Goal: Check status: Check status

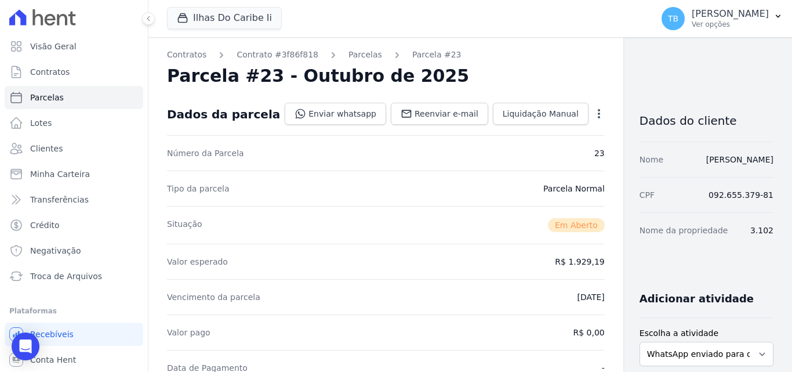
scroll to position [290, 0]
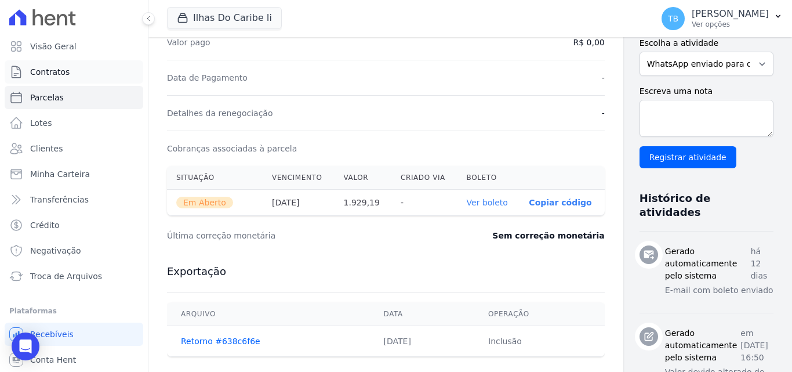
click at [74, 71] on link "Contratos" at bounding box center [74, 71] width 139 height 23
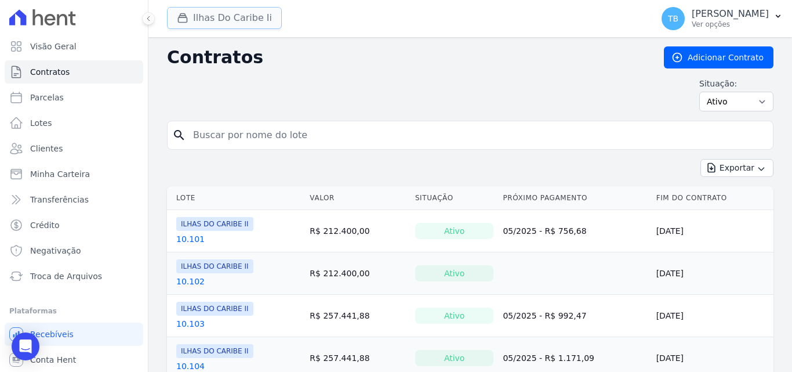
click at [219, 9] on button "Ilhas Do Caribe Ii" at bounding box center [224, 18] width 115 height 22
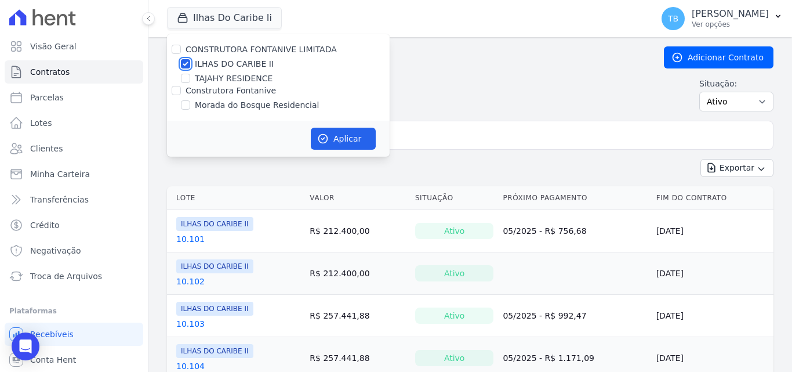
drag, startPoint x: 186, startPoint y: 63, endPoint x: 184, endPoint y: 78, distance: 14.5
click at [186, 63] on input "ILHAS DO CARIBE II" at bounding box center [185, 63] width 9 height 9
checkbox input "false"
click at [176, 90] on input "Construtora Fontanive" at bounding box center [176, 90] width 9 height 9
checkbox input "true"
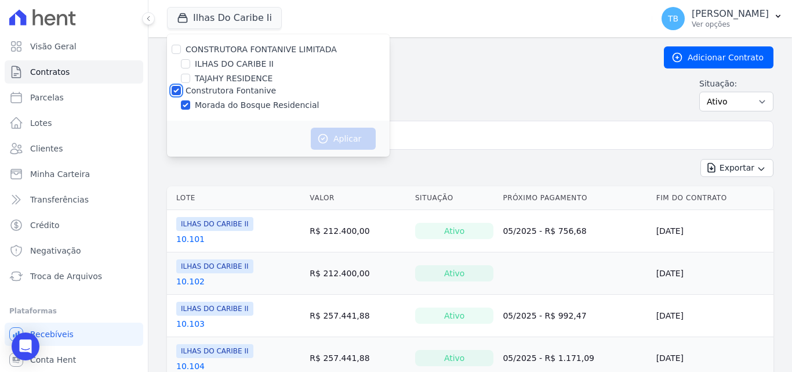
checkbox input "true"
click at [347, 137] on button "Aplicar" at bounding box center [343, 139] width 65 height 22
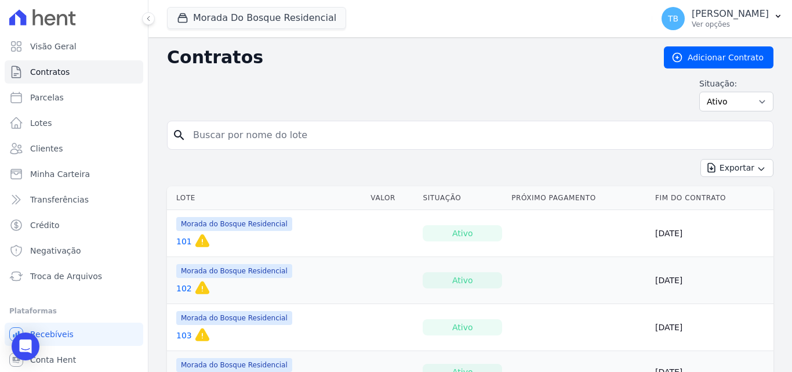
click at [230, 134] on input "search" at bounding box center [477, 135] width 582 height 23
type input "49"
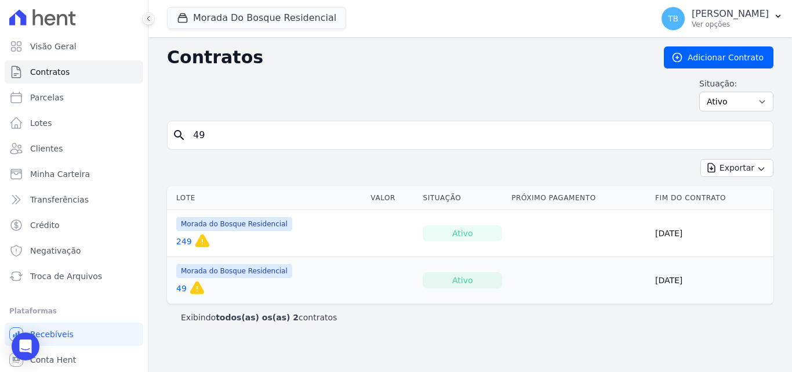
click at [183, 288] on link "49" at bounding box center [181, 288] width 10 height 12
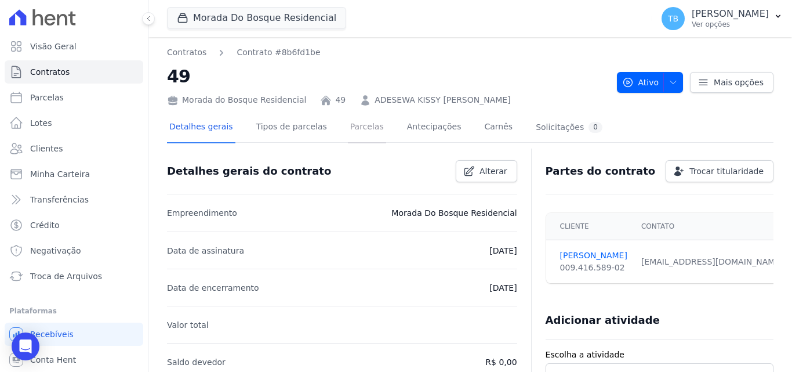
click at [348, 124] on link "Parcelas" at bounding box center [367, 127] width 38 height 31
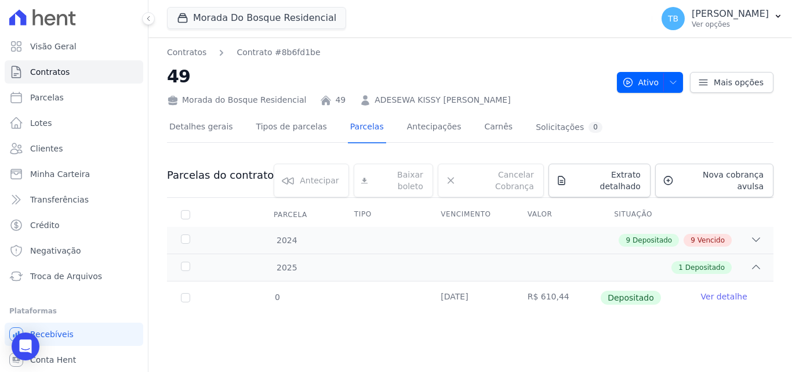
click at [715, 290] on link "Ver detalhe" at bounding box center [724, 296] width 46 height 12
click at [724, 290] on link "Ver detalhe" at bounding box center [724, 296] width 46 height 12
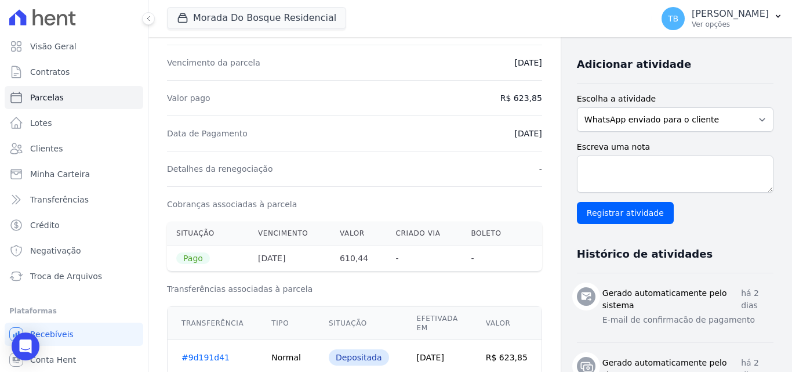
scroll to position [174, 0]
